Goal: Task Accomplishment & Management: Use online tool/utility

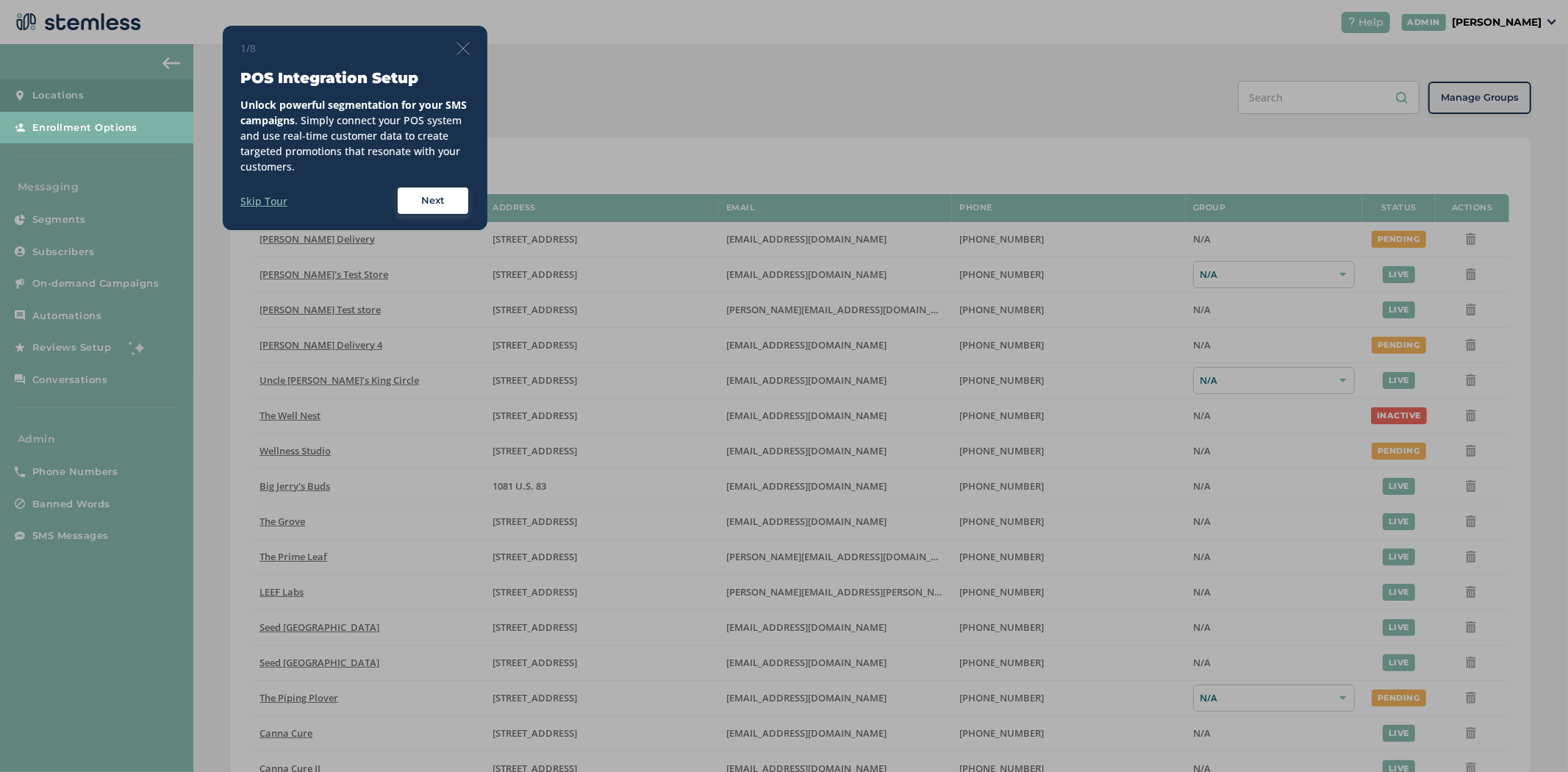
click at [1534, 20] on div at bounding box center [784, 386] width 1568 height 772
click at [458, 42] on img at bounding box center [463, 48] width 13 height 13
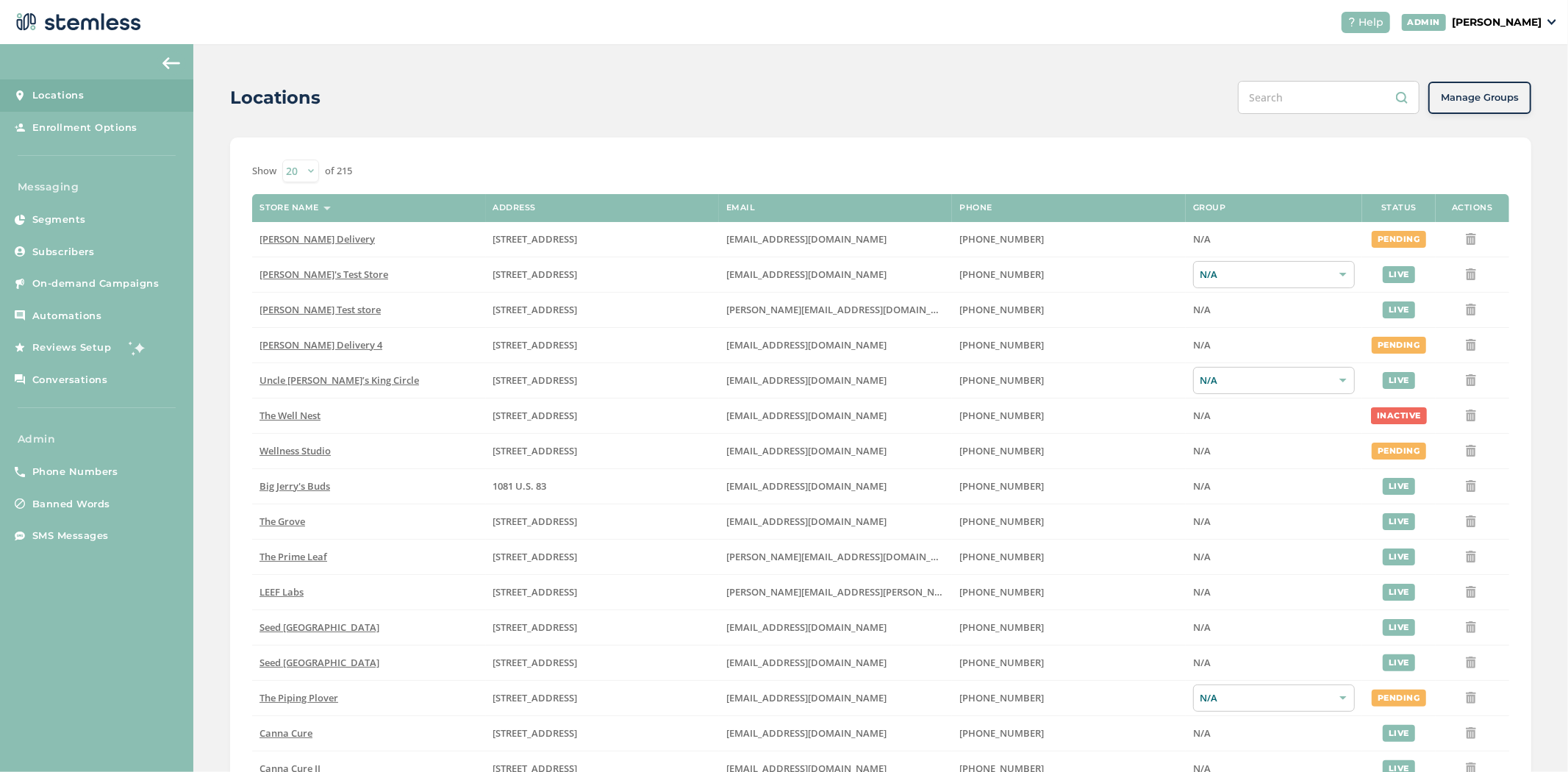
click at [1531, 24] on p "[PERSON_NAME]" at bounding box center [1496, 22] width 89 height 16
click at [1511, 106] on span "Impersonate" at bounding box center [1504, 107] width 72 height 15
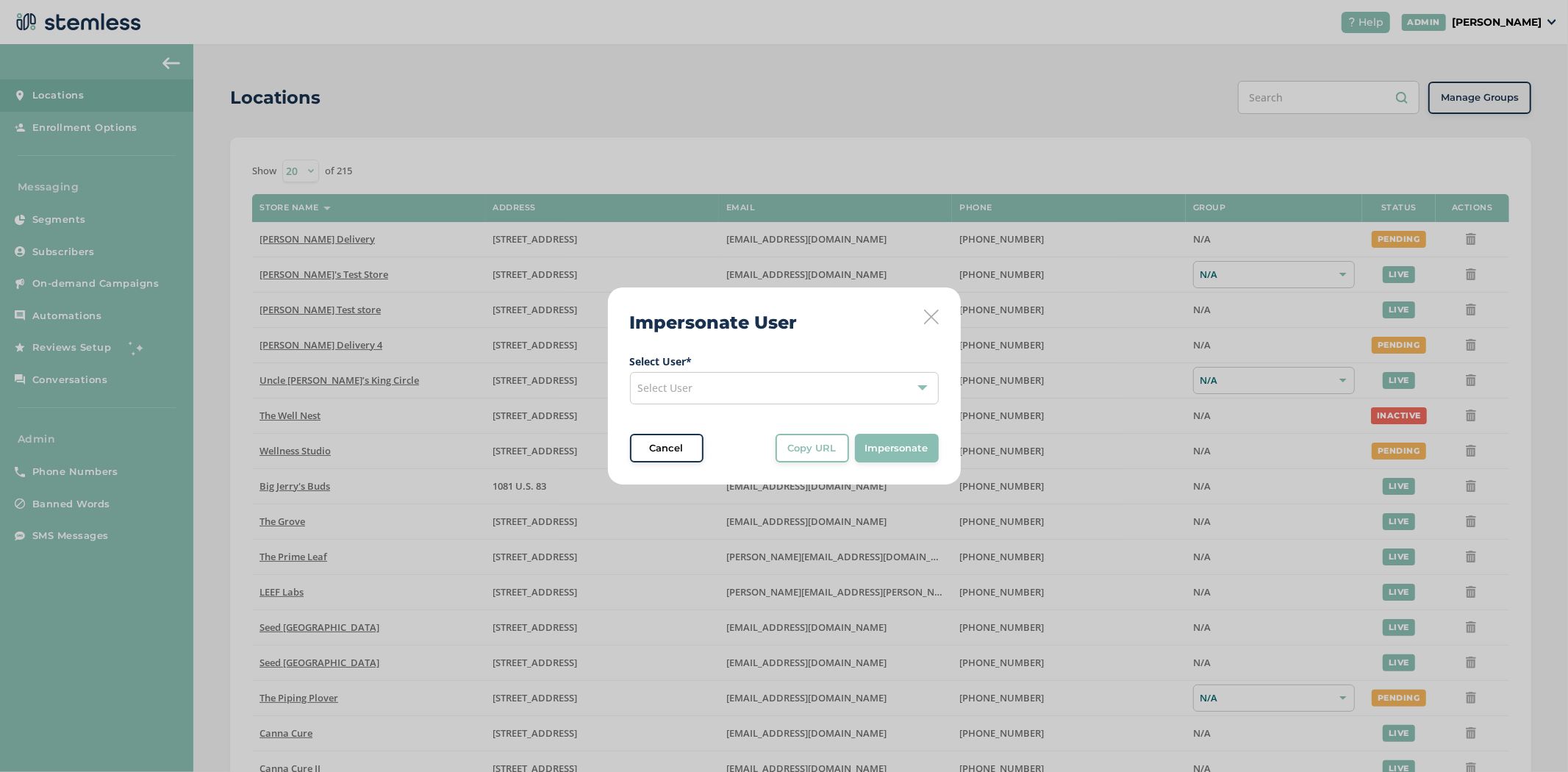
click at [652, 390] on span "Select User" at bounding box center [666, 387] width 55 height 14
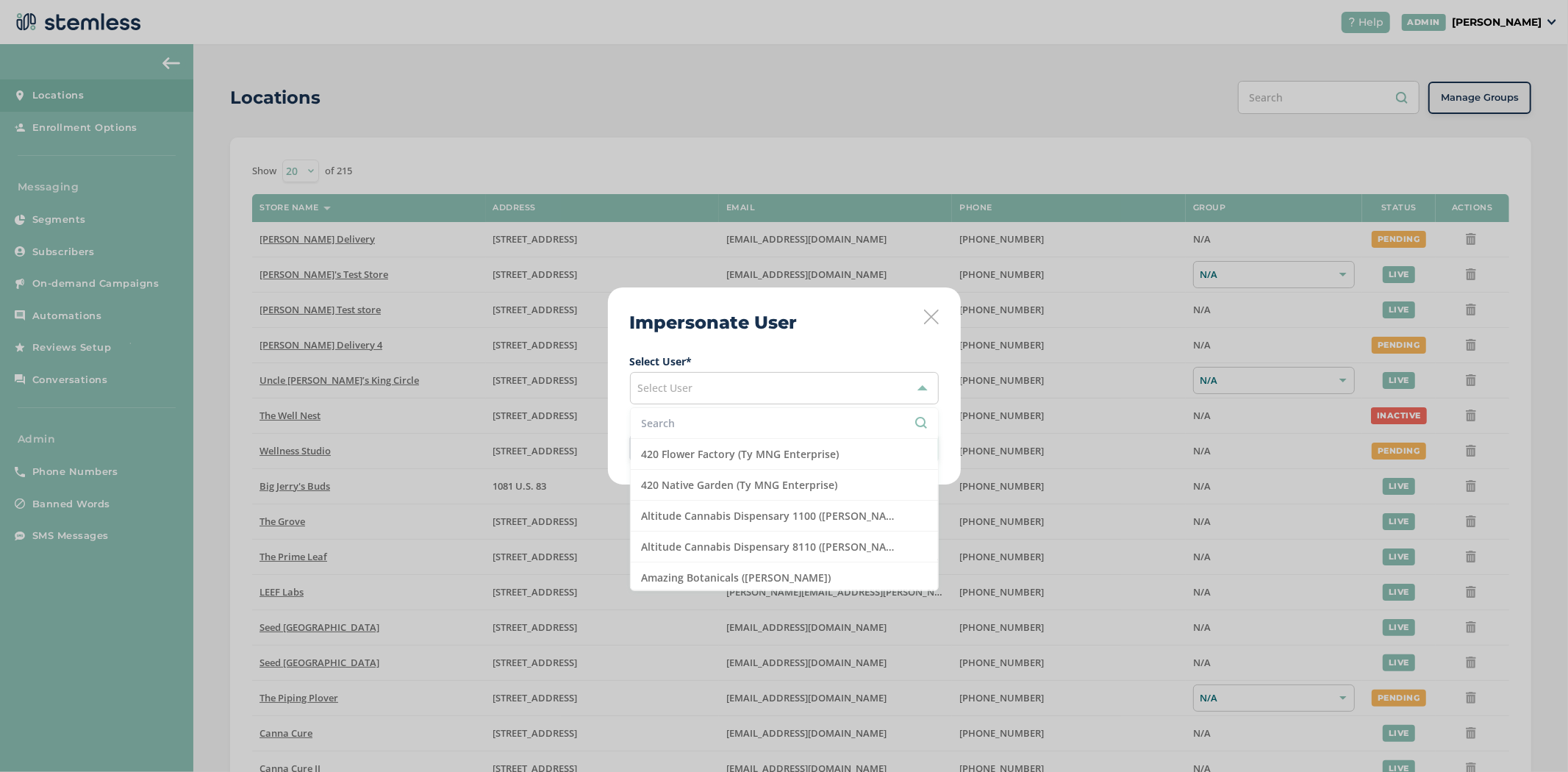
click at [686, 424] on input "text" at bounding box center [784, 423] width 285 height 16
type input "tes"
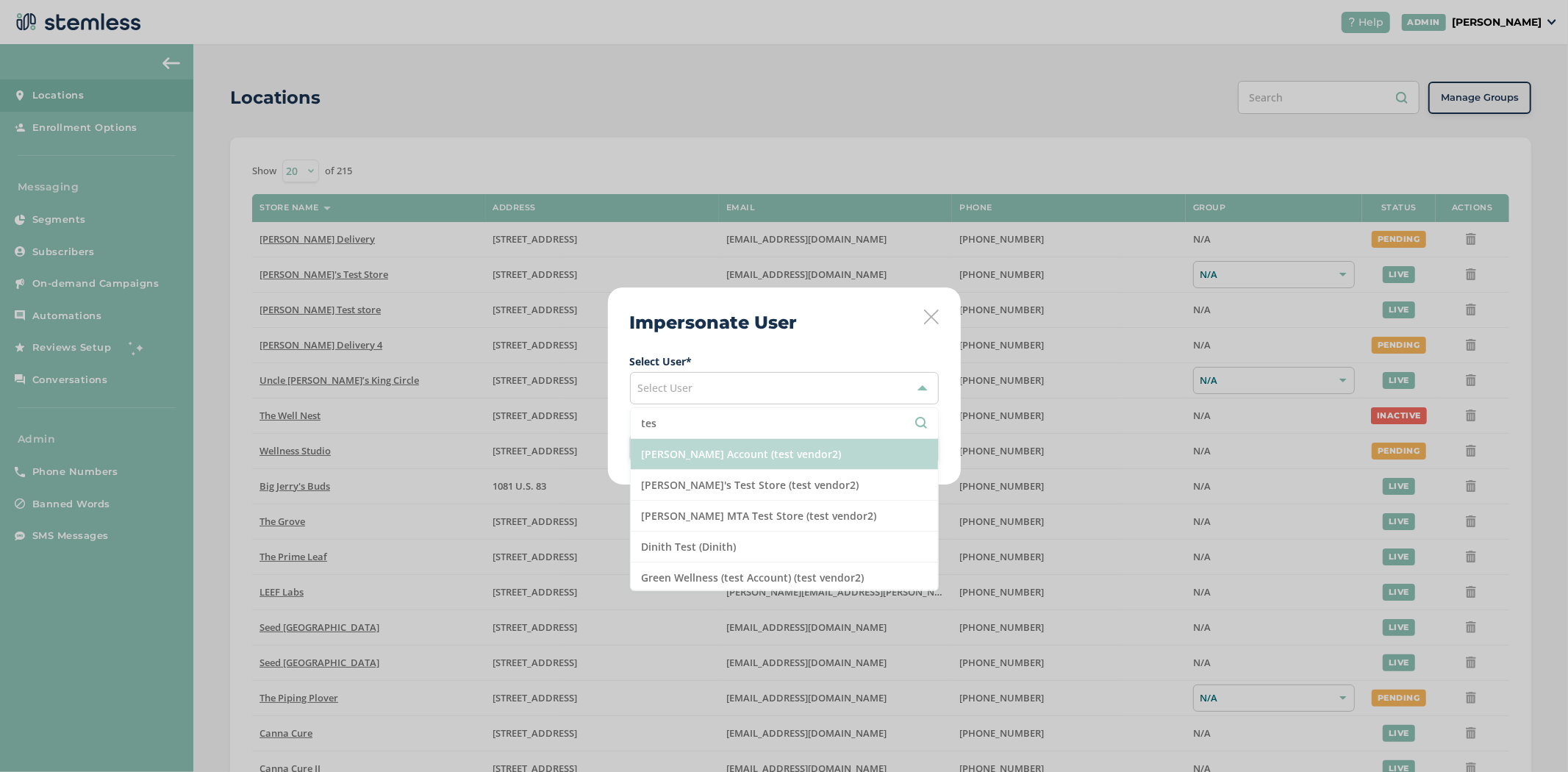
drag, startPoint x: 691, startPoint y: 459, endPoint x: 767, endPoint y: 470, distance: 76.8
click at [692, 459] on li "[PERSON_NAME] Account (test vendor2)" at bounding box center [784, 454] width 307 height 30
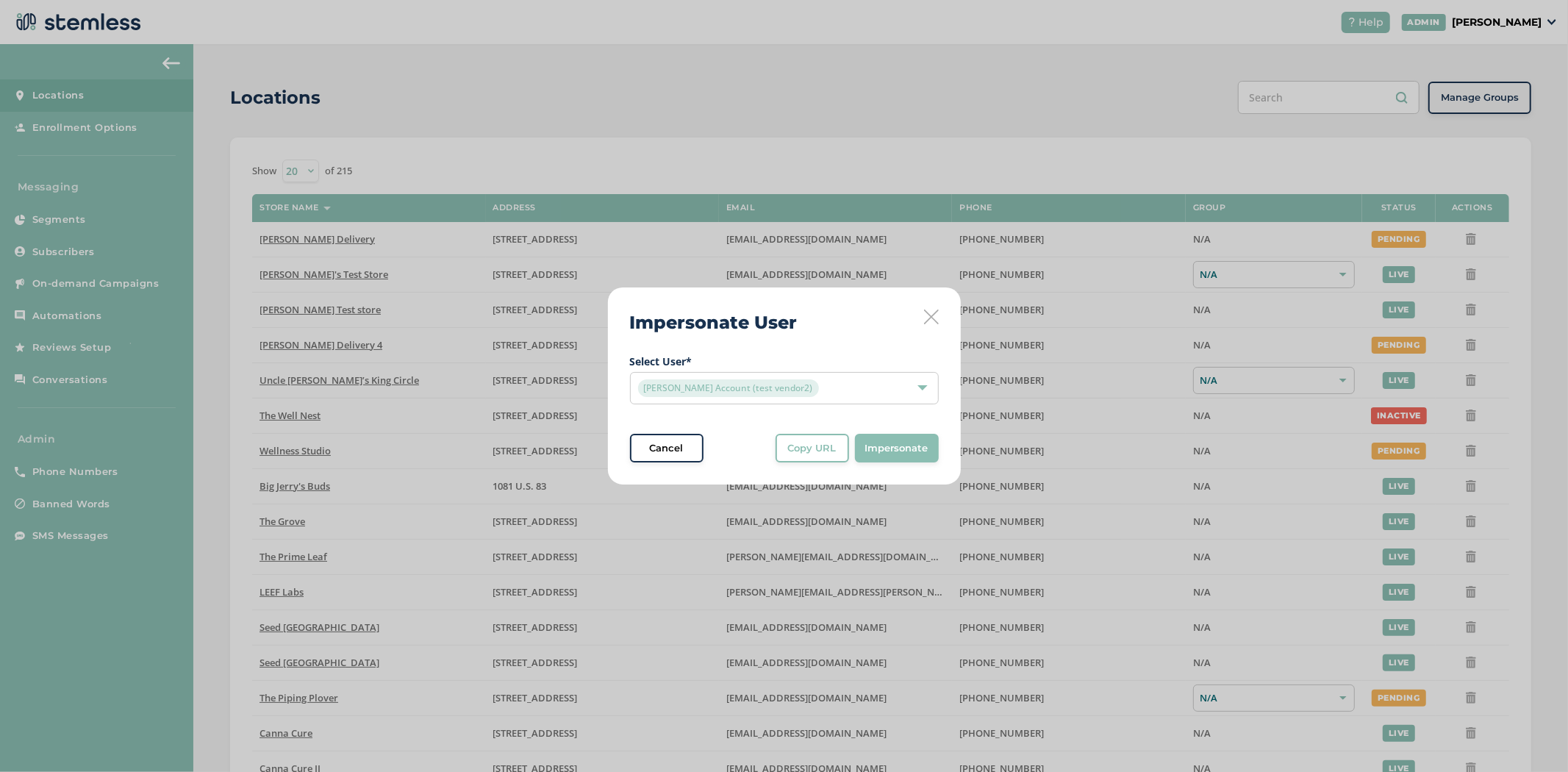
click at [914, 456] on button "Impersonate" at bounding box center [897, 449] width 84 height 30
